Goal: Task Accomplishment & Management: Use online tool/utility

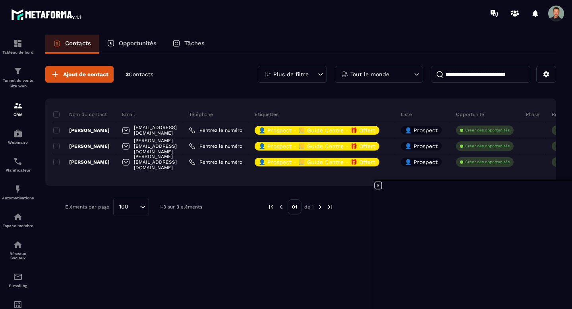
click at [295, 254] on div "Ajout de contact 3 Contacts Plus de filtre Tout le monde Nom du contact Email T…" at bounding box center [300, 181] width 511 height 254
click at [377, 187] on icon at bounding box center [378, 186] width 10 height 10
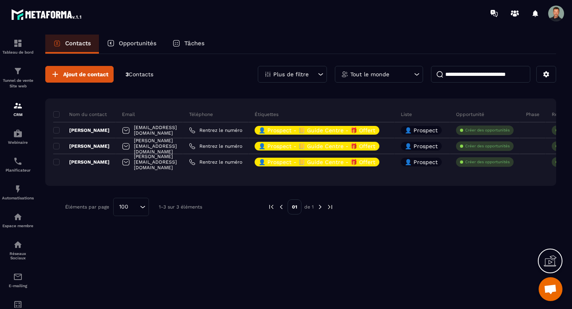
click at [145, 71] on span "Contacts" at bounding box center [141, 74] width 25 height 6
click at [131, 47] on div "Opportunités" at bounding box center [132, 44] width 66 height 19
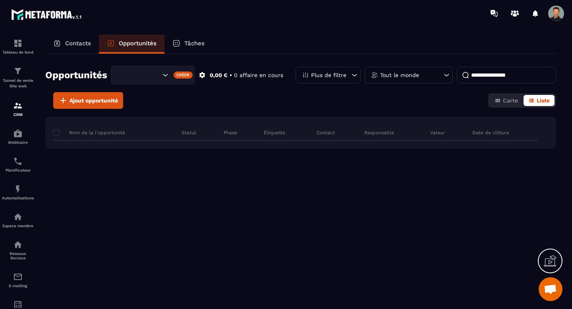
click at [67, 44] on p "Contacts" at bounding box center [78, 43] width 26 height 7
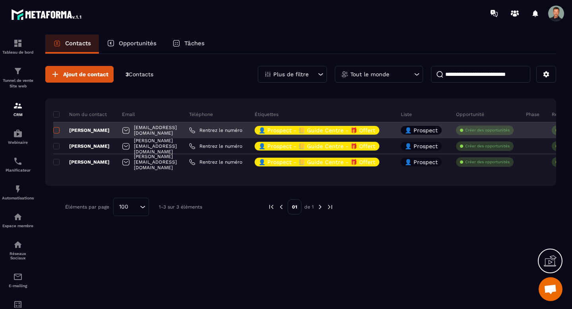
click at [55, 129] on span at bounding box center [56, 130] width 6 height 6
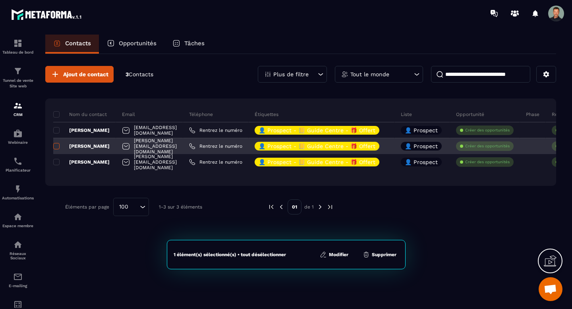
click at [56, 144] on span at bounding box center [56, 146] width 6 height 6
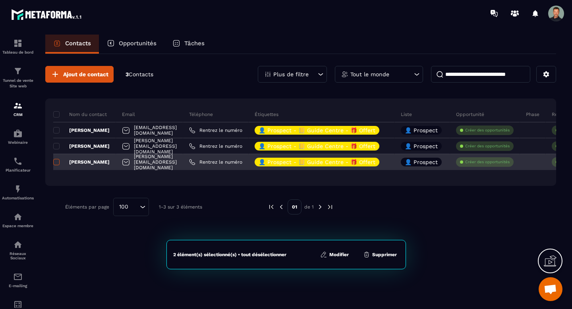
click at [58, 159] on span at bounding box center [56, 162] width 6 height 6
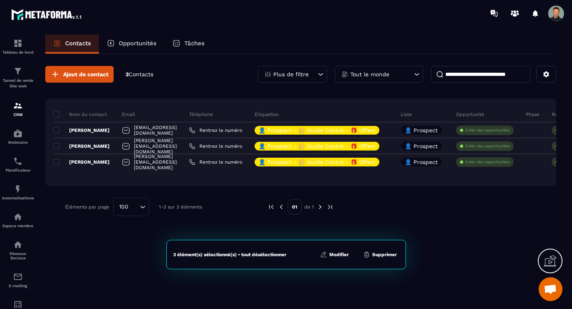
click at [386, 259] on div "3 élément(s) sélectionné(s) • tout désélectionner Modifier Supprimer" at bounding box center [285, 254] width 239 height 29
click at [384, 255] on button "Supprimer" at bounding box center [380, 255] width 39 height 8
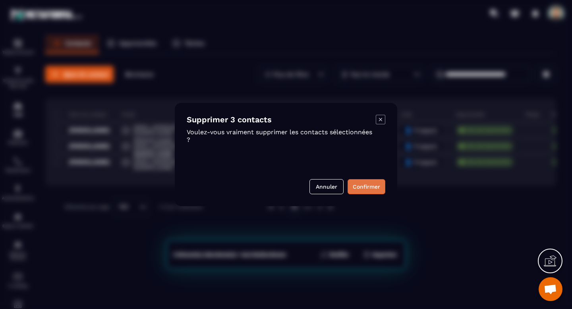
click at [361, 185] on button "Confirmer" at bounding box center [367, 186] width 38 height 15
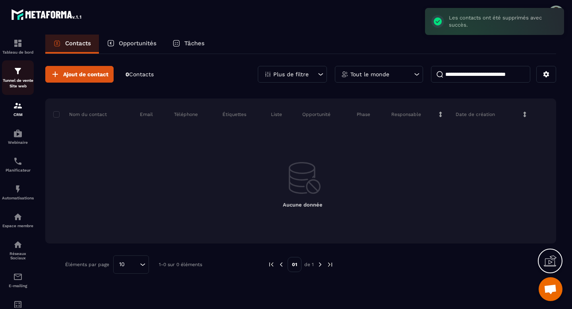
click at [5, 77] on div "Tunnel de vente Site web" at bounding box center [18, 77] width 32 height 23
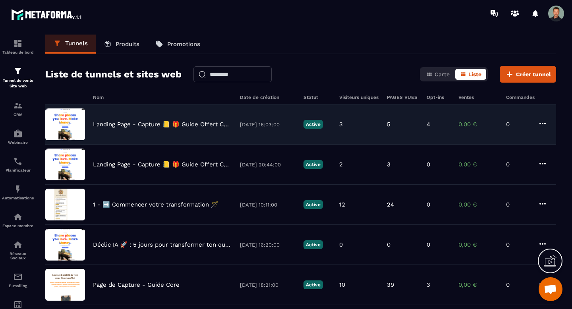
scroll to position [50, 0]
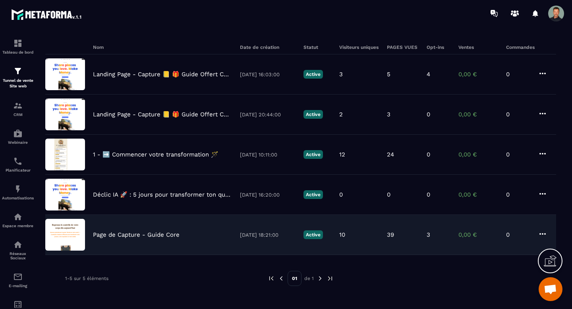
click at [122, 228] on div "Page de Capture - Guide Core 13/08/2025 18:21:00 Active 10 39 3 0,00 € 0" at bounding box center [300, 235] width 511 height 40
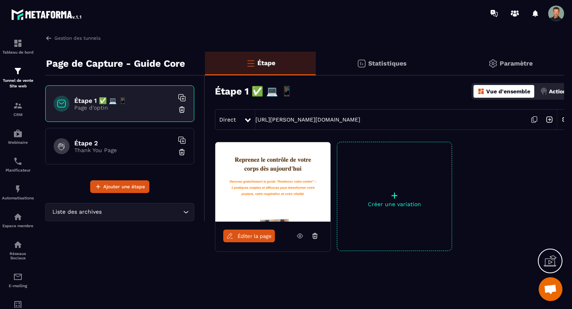
click at [549, 92] on p "Actions" at bounding box center [559, 91] width 20 height 6
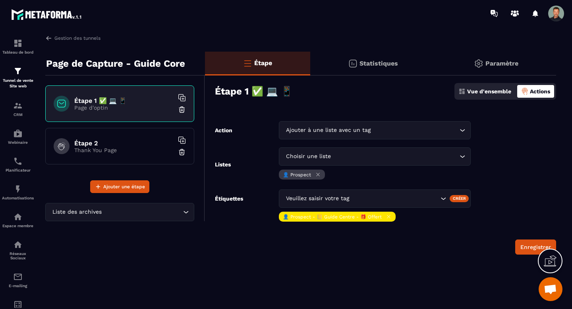
click at [483, 97] on div "Vue d'ensemble" at bounding box center [484, 91] width 57 height 13
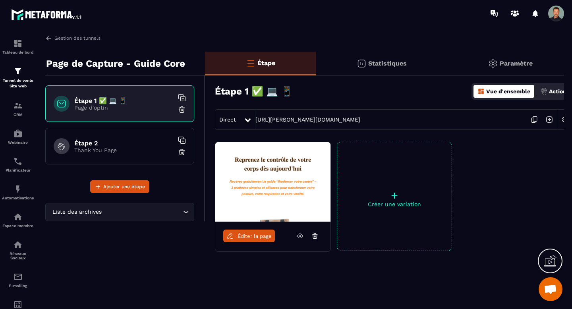
click at [546, 87] on div "Actions" at bounding box center [554, 91] width 33 height 13
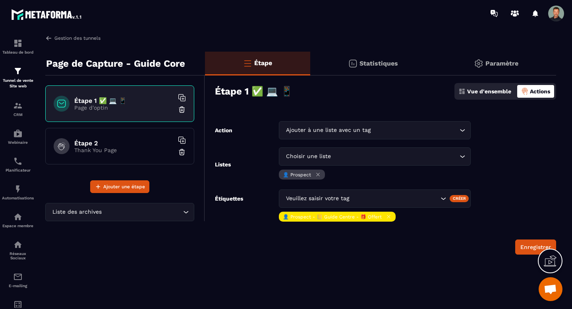
click at [46, 37] on img at bounding box center [48, 38] width 7 height 7
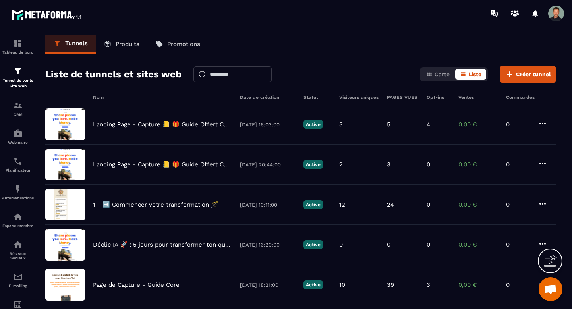
click at [187, 56] on div "Tunnels Produits Promotions Liste de tunnels et sites web Carte Liste Créer tun…" at bounding box center [300, 170] width 527 height 271
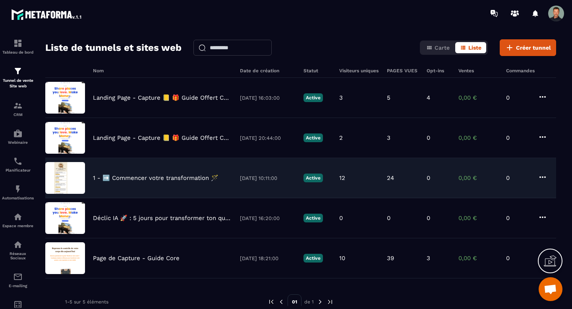
scroll to position [21, 0]
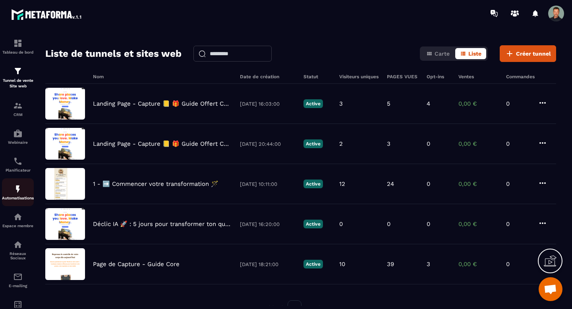
click at [14, 185] on link "Automatisations" at bounding box center [18, 192] width 32 height 28
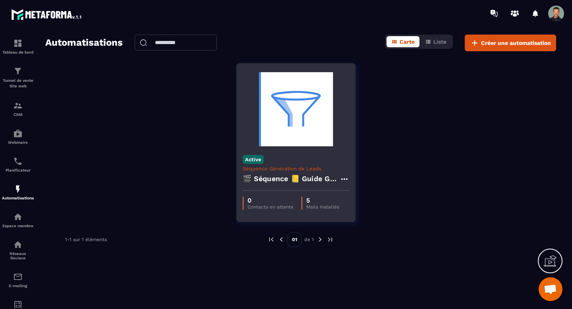
click at [304, 174] on h4 "🎬 Séquence 📒 Guide Gratuit “Renforcer votre centre” + Relances & Pré-offre" at bounding box center [291, 178] width 97 height 11
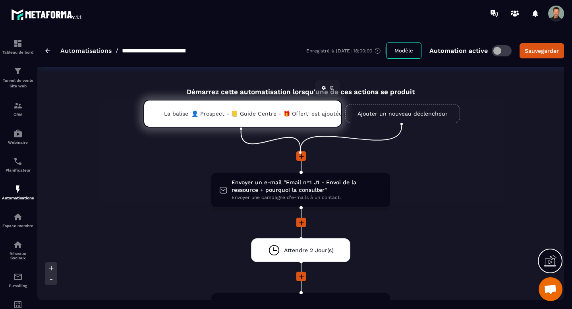
click at [304, 119] on div "La balise '👤 Prospect - 📒 Guide Centre - 🎁 Offert' est ajoutée plusieurs fois" at bounding box center [242, 114] width 199 height 28
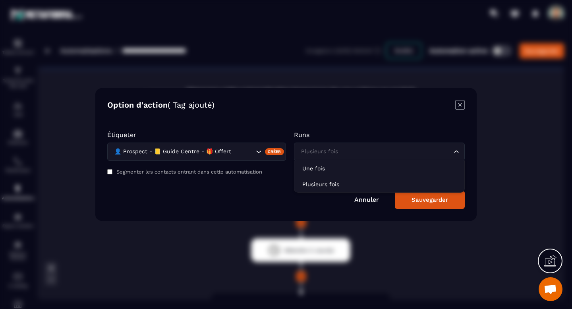
click at [329, 152] on div "Plusieurs fois" at bounding box center [375, 151] width 154 height 9
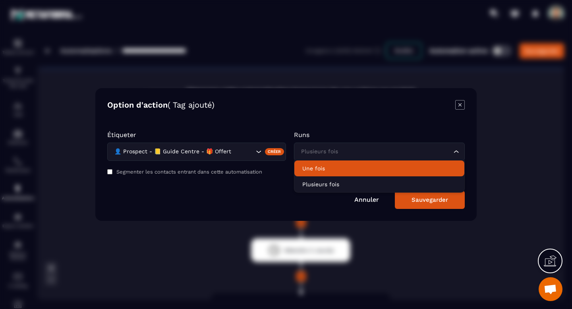
click at [326, 165] on p "Une fois" at bounding box center [379, 168] width 154 height 8
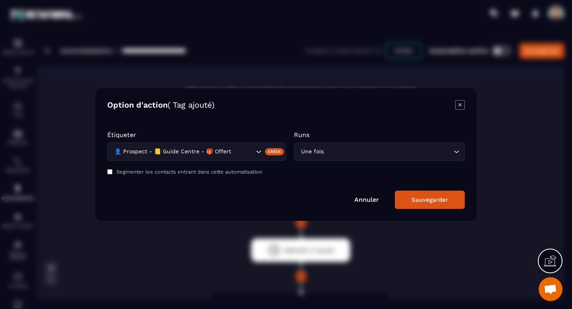
click at [414, 199] on div "Sauvegarder" at bounding box center [429, 199] width 37 height 7
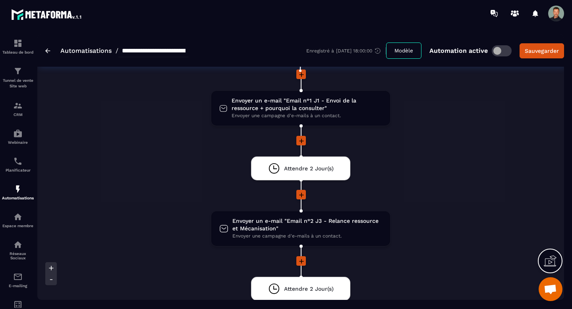
scroll to position [114, 0]
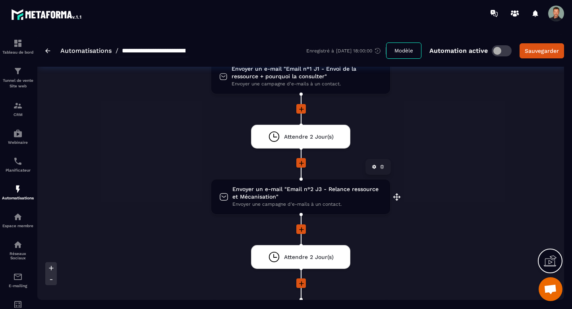
click at [336, 188] on span "Envoyer un e-mail "Email n°2 J3 - Relance ressource et Mécanisation"" at bounding box center [307, 192] width 150 height 15
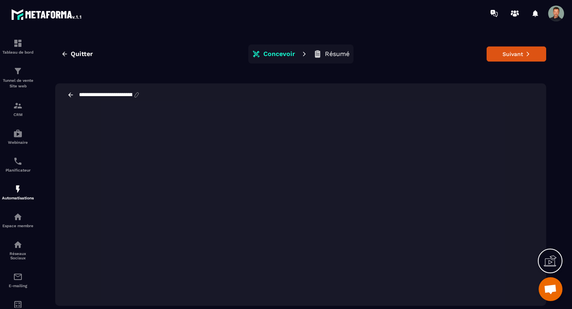
scroll to position [18, 0]
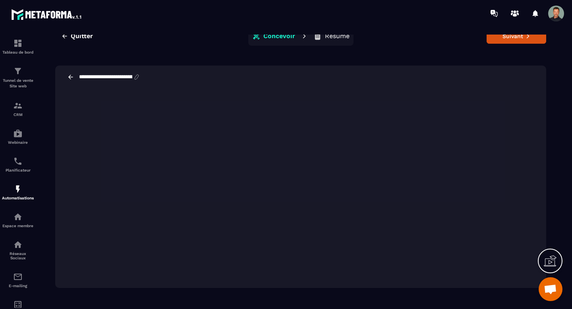
click at [71, 78] on icon at bounding box center [70, 76] width 7 height 7
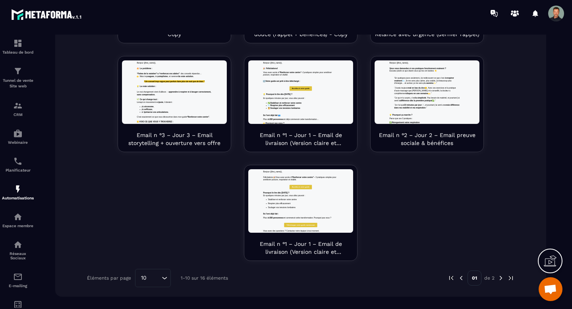
scroll to position [304, 0]
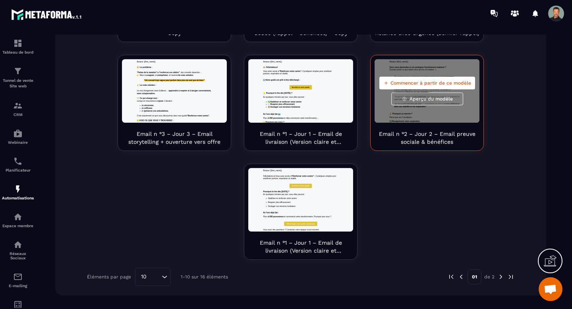
click at [423, 115] on div "Commencer à partir de ce modèle Aperçu du modèle" at bounding box center [427, 91] width 105 height 64
click at [423, 114] on div "Commencer à partir de ce modèle Aperçu du modèle" at bounding box center [427, 91] width 105 height 64
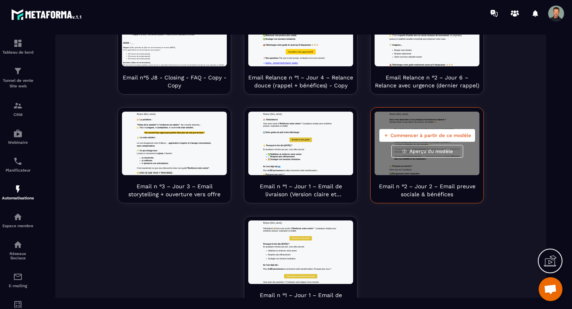
scroll to position [258, 0]
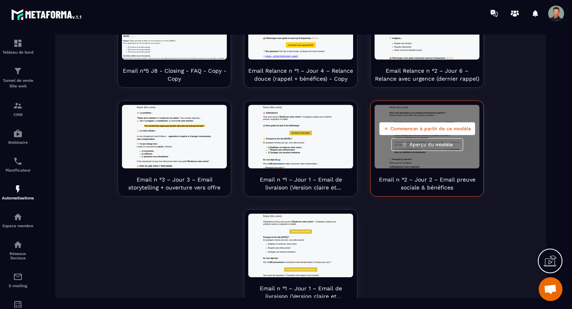
click at [441, 183] on p "Email n °2 – Jour 2 – Email preuve sociale & bénéfices" at bounding box center [427, 184] width 105 height 16
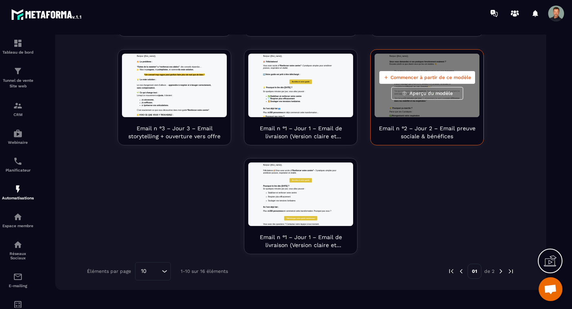
scroll to position [305, 0]
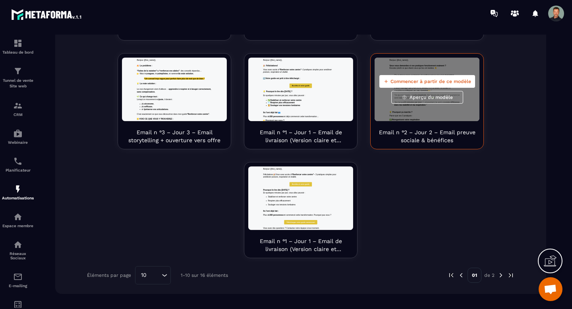
click at [427, 84] on span "Commencer à partir de ce modèle" at bounding box center [430, 81] width 81 height 6
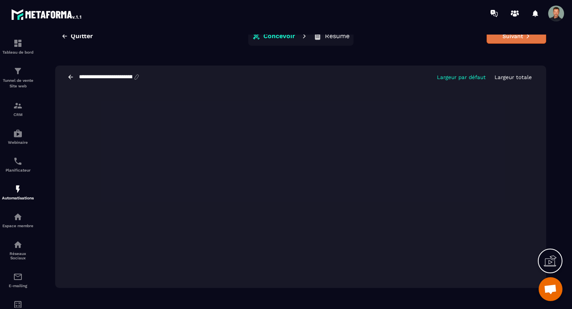
click at [506, 38] on button "Suivant" at bounding box center [517, 36] width 60 height 15
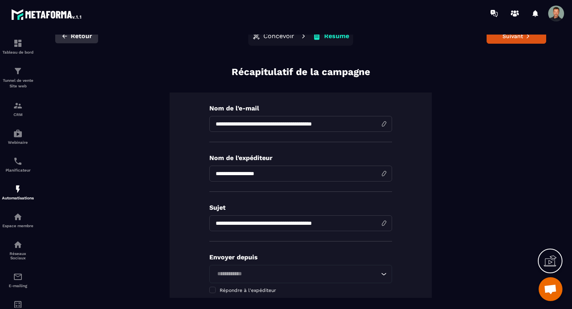
click at [80, 39] on span "Retour" at bounding box center [81, 36] width 21 height 8
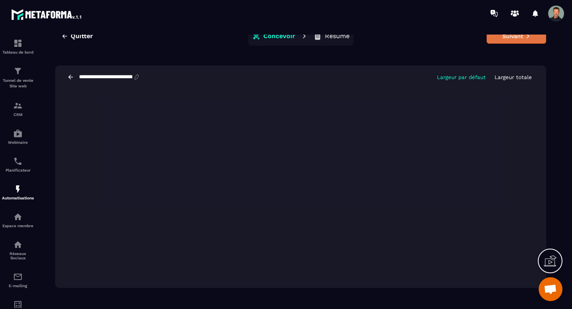
click at [519, 40] on button "Suivant" at bounding box center [517, 36] width 60 height 15
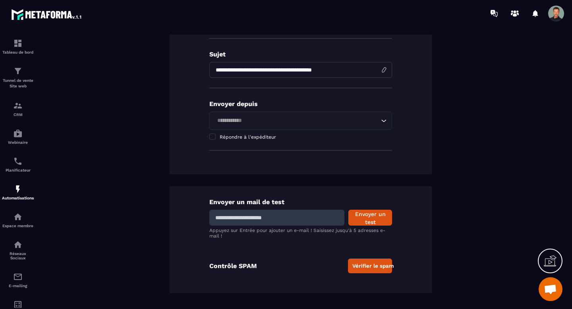
scroll to position [158, 0]
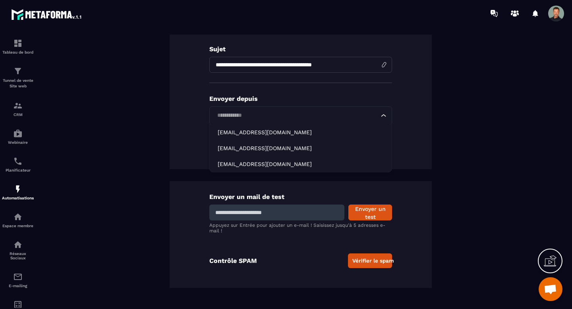
click at [334, 118] on input "Search for option" at bounding box center [296, 115] width 164 height 9
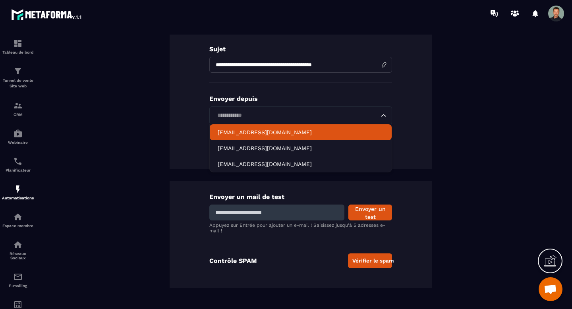
click at [319, 133] on p "contact@rudyweyrig.com" at bounding box center [301, 132] width 166 height 8
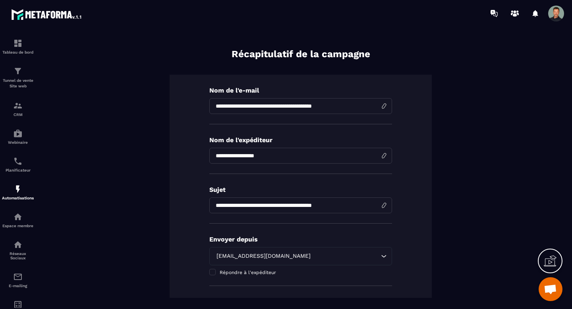
scroll to position [15, 0]
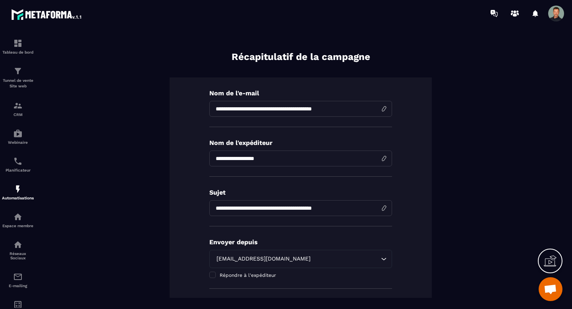
click at [281, 164] on input "**********" at bounding box center [300, 159] width 183 height 16
click button "Concevoir" at bounding box center [273, 21] width 47 height 16
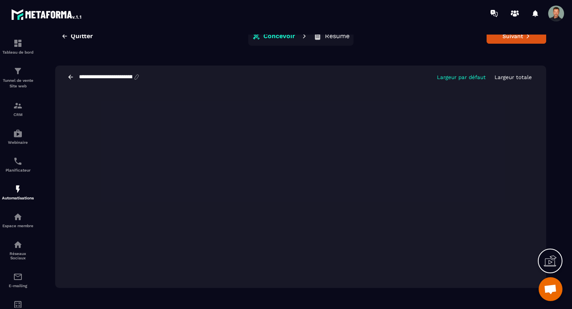
click at [516, 44] on div "Quitter Concevoir Résumé Suivant" at bounding box center [300, 36] width 491 height 19
click at [512, 41] on button "Suivant" at bounding box center [517, 36] width 60 height 15
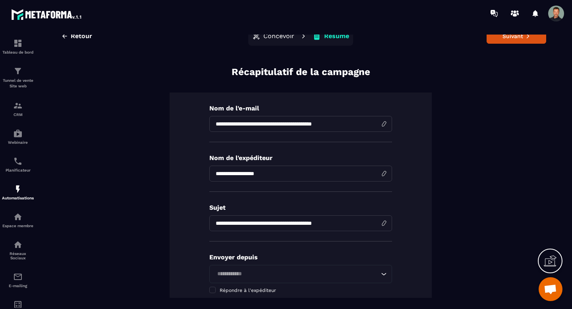
click at [266, 175] on input "**********" at bounding box center [300, 174] width 183 height 16
type input "**********"
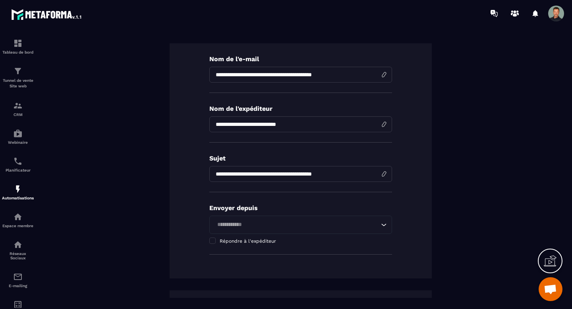
scroll to position [54, 0]
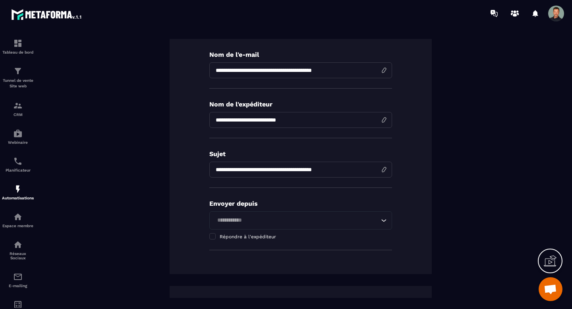
click at [340, 170] on input "**********" at bounding box center [300, 170] width 183 height 16
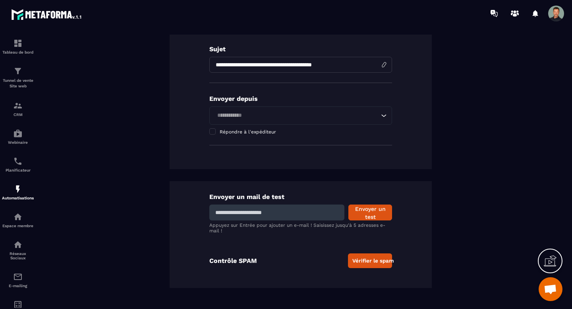
scroll to position [158, 0]
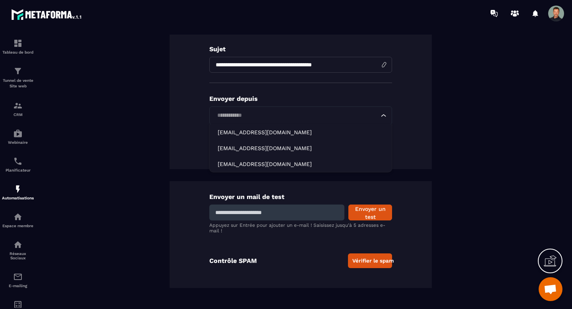
click at [313, 118] on input "Search for option" at bounding box center [296, 115] width 164 height 9
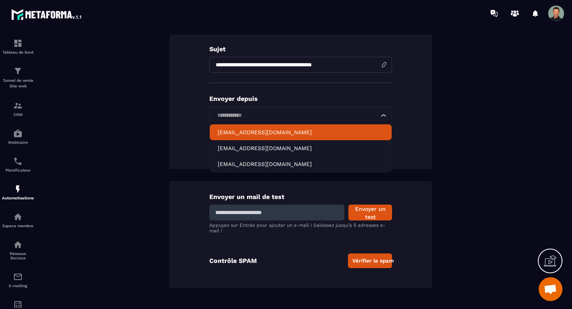
click at [298, 132] on p "contact@rudyweyrig.com" at bounding box center [301, 132] width 166 height 8
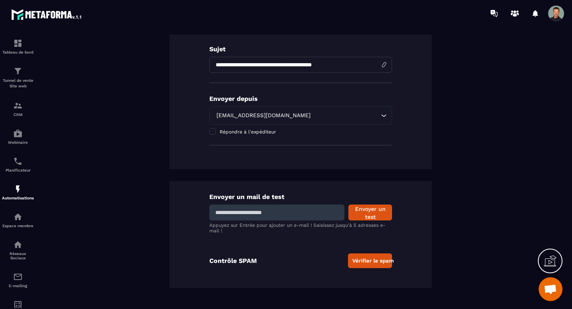
click at [302, 179] on div "**********" at bounding box center [300, 97] width 491 height 381
click at [291, 209] on input at bounding box center [276, 213] width 135 height 16
type input "**********"
click at [302, 215] on input "**********" at bounding box center [276, 213] width 135 height 16
click at [363, 211] on button "Envoyer un test" at bounding box center [370, 213] width 44 height 16
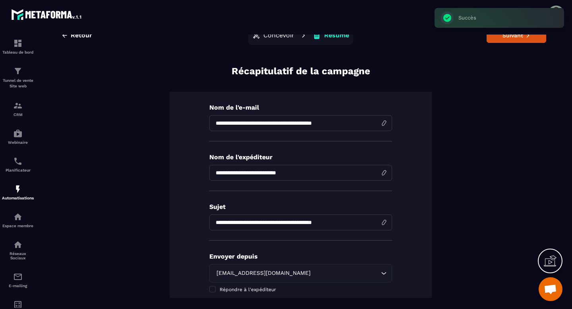
scroll to position [0, 0]
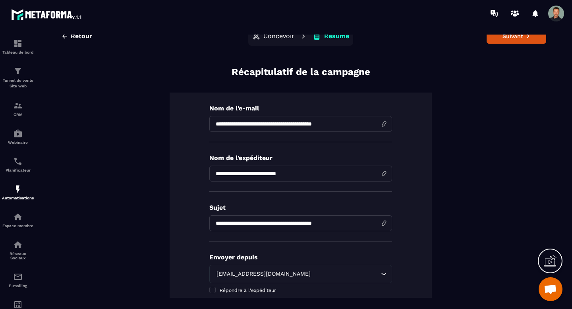
click at [337, 175] on input "**********" at bounding box center [300, 174] width 183 height 16
type input "**********"
click button "Concevoir" at bounding box center [273, 36] width 47 height 16
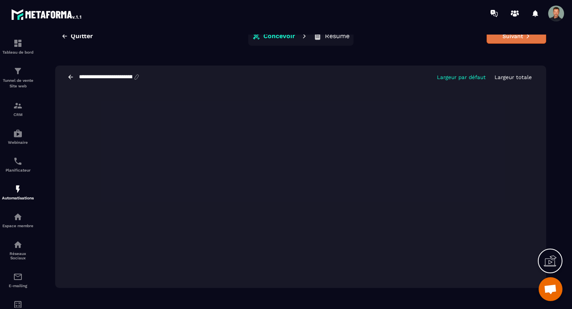
click at [517, 41] on button "Suivant" at bounding box center [517, 36] width 60 height 15
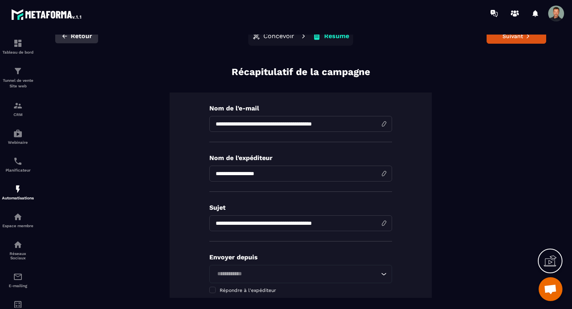
click at [91, 37] on span "Retour" at bounding box center [81, 36] width 21 height 8
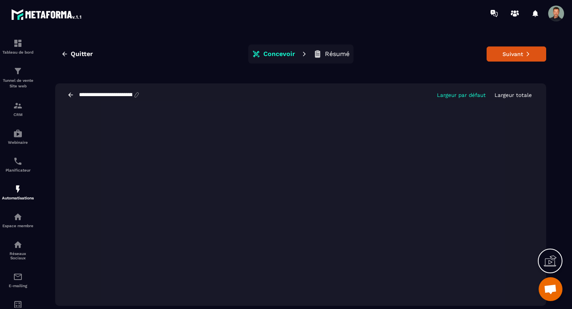
click at [70, 95] on icon at bounding box center [70, 94] width 7 height 7
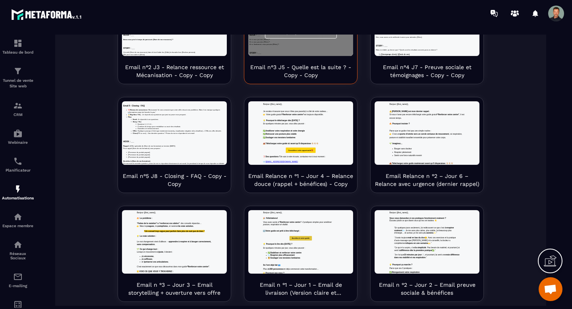
scroll to position [86, 0]
